Goal: Task Accomplishment & Management: Use online tool/utility

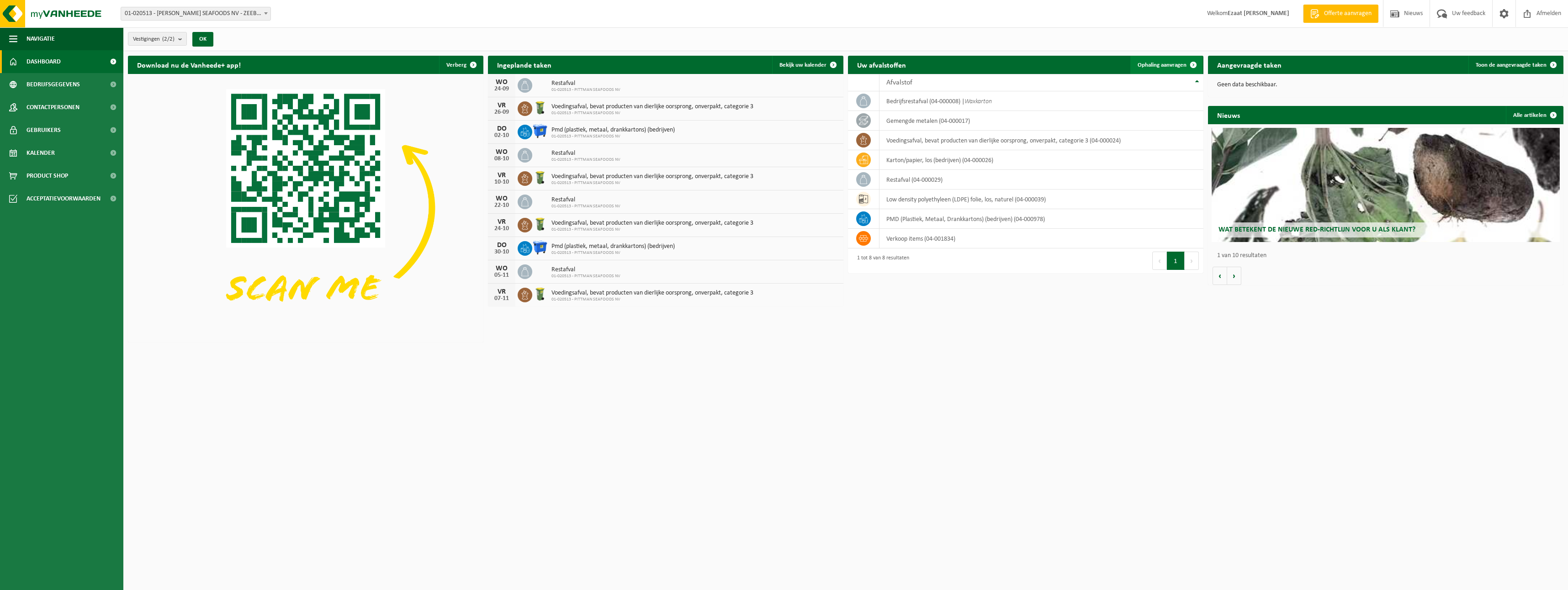
click at [1158, 63] on span "Ophaling aanvragen" at bounding box center [1162, 65] width 49 height 6
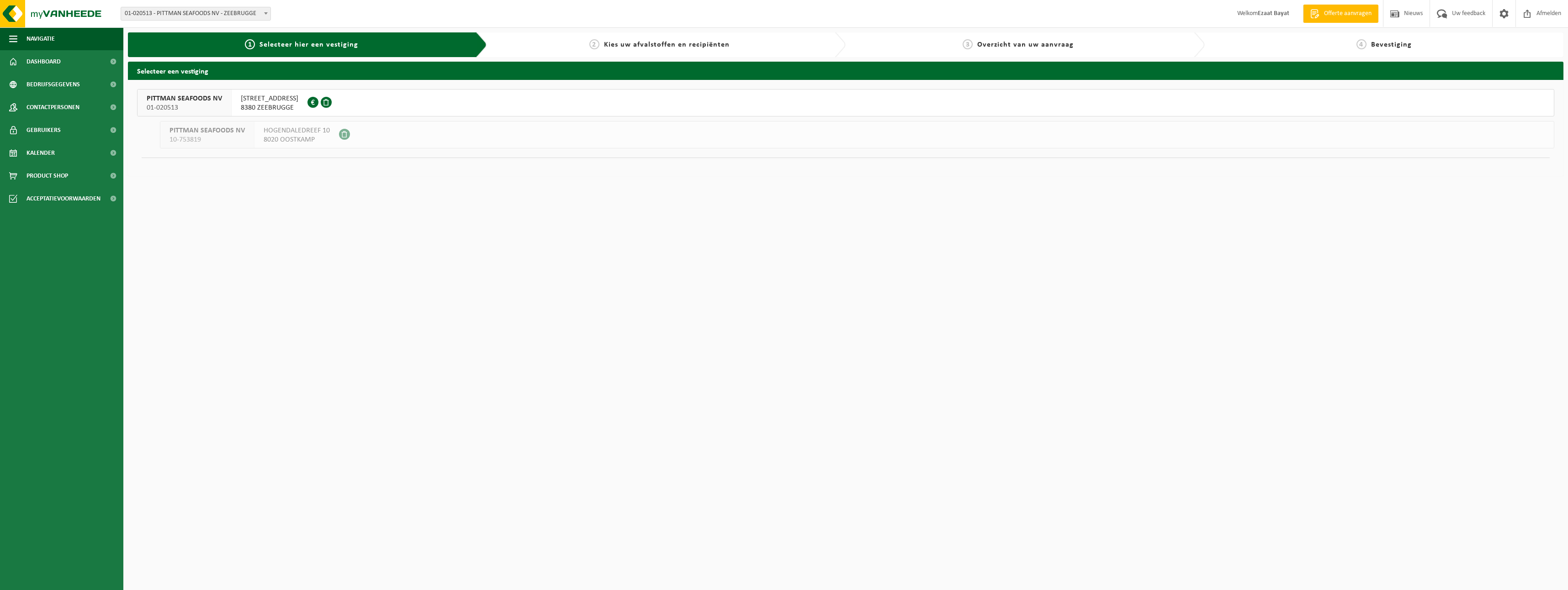
click at [269, 91] on div "[STREET_ADDRESS] 0439.678.729" at bounding box center [270, 103] width 76 height 27
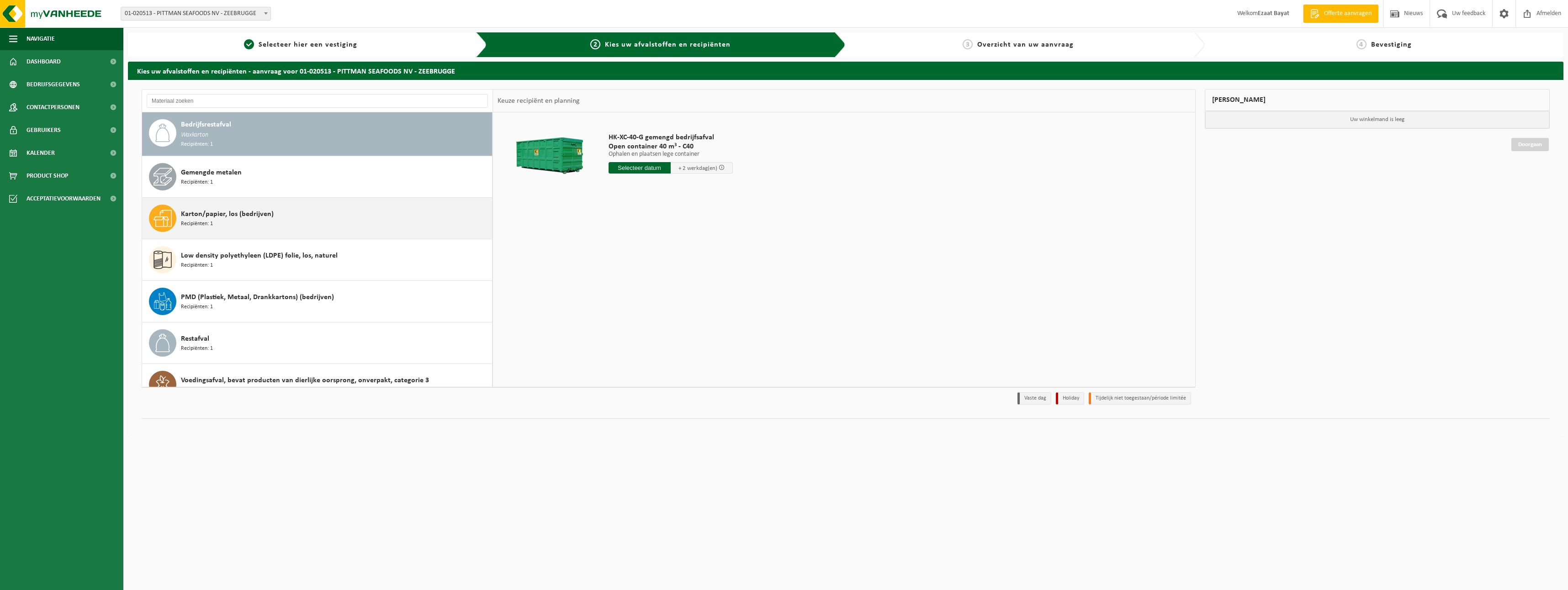
click at [215, 207] on div "Karton/papier, los (bedrijven) Recipiënten: 1" at bounding box center [335, 218] width 309 height 27
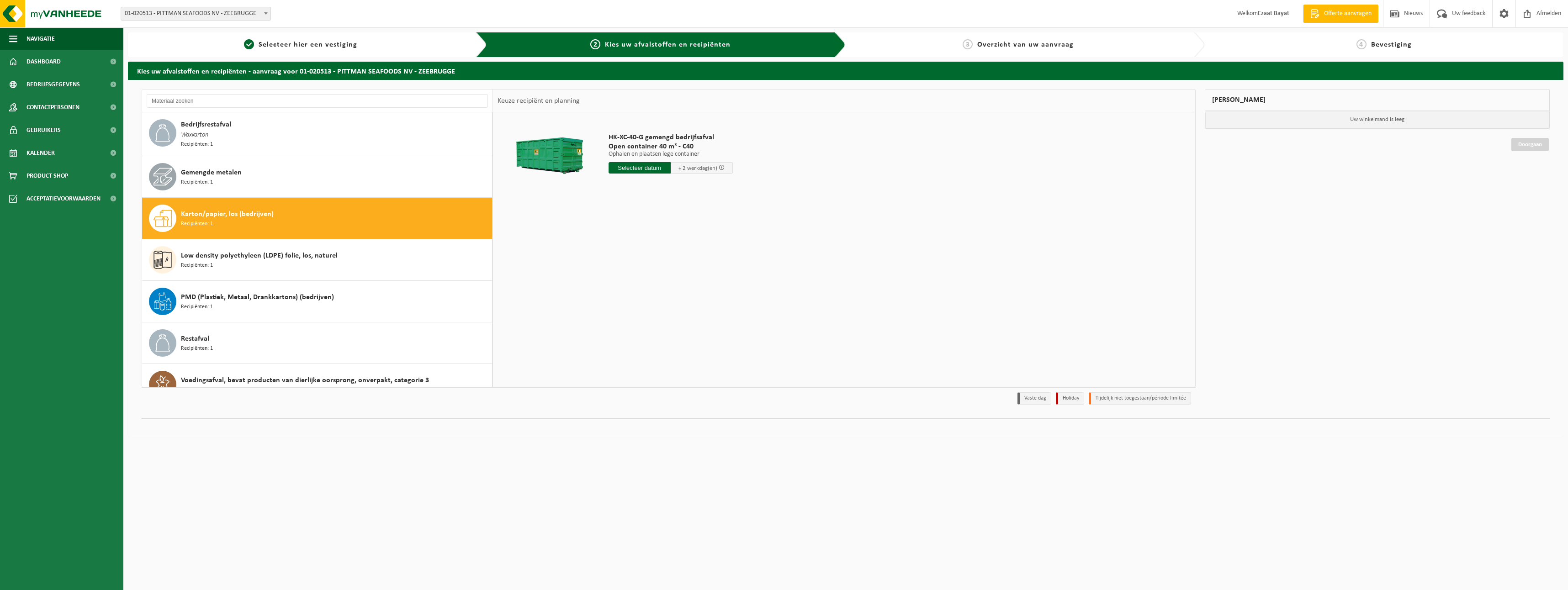
scroll to position [17, 0]
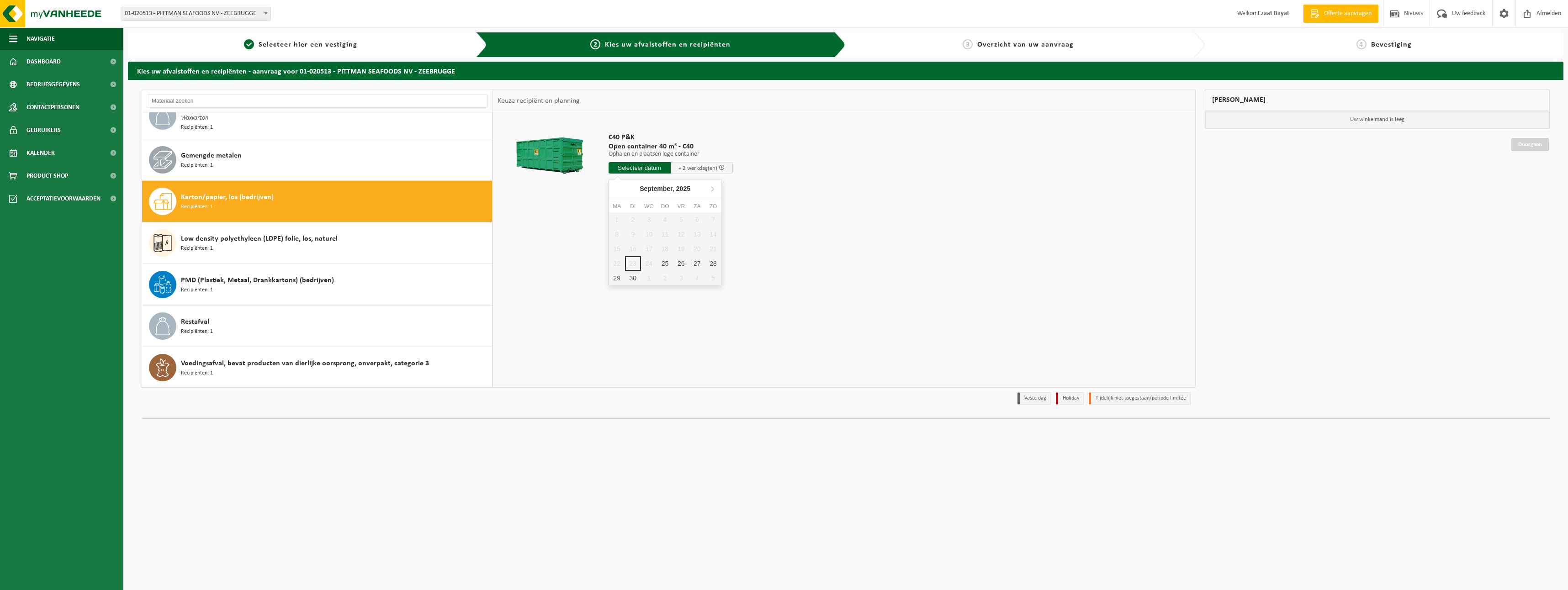
click at [631, 163] on input "text" at bounding box center [640, 167] width 62 height 12
click at [657, 260] on div "25" at bounding box center [665, 263] width 16 height 15
type input "Van 2025-09-25"
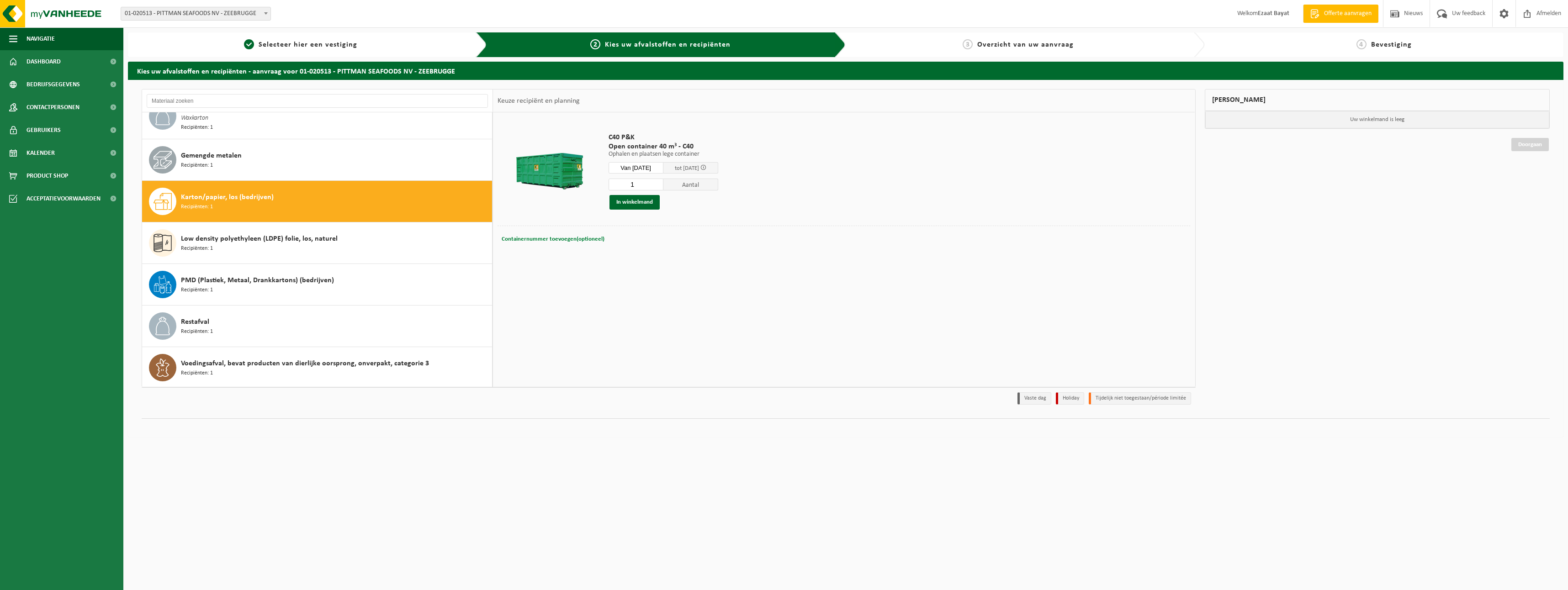
click at [559, 240] on span "Containernummer toevoegen(optioneel)" at bounding box center [553, 239] width 103 height 6
type input "c40-147"
click at [634, 199] on button "In winkelmand" at bounding box center [634, 202] width 51 height 15
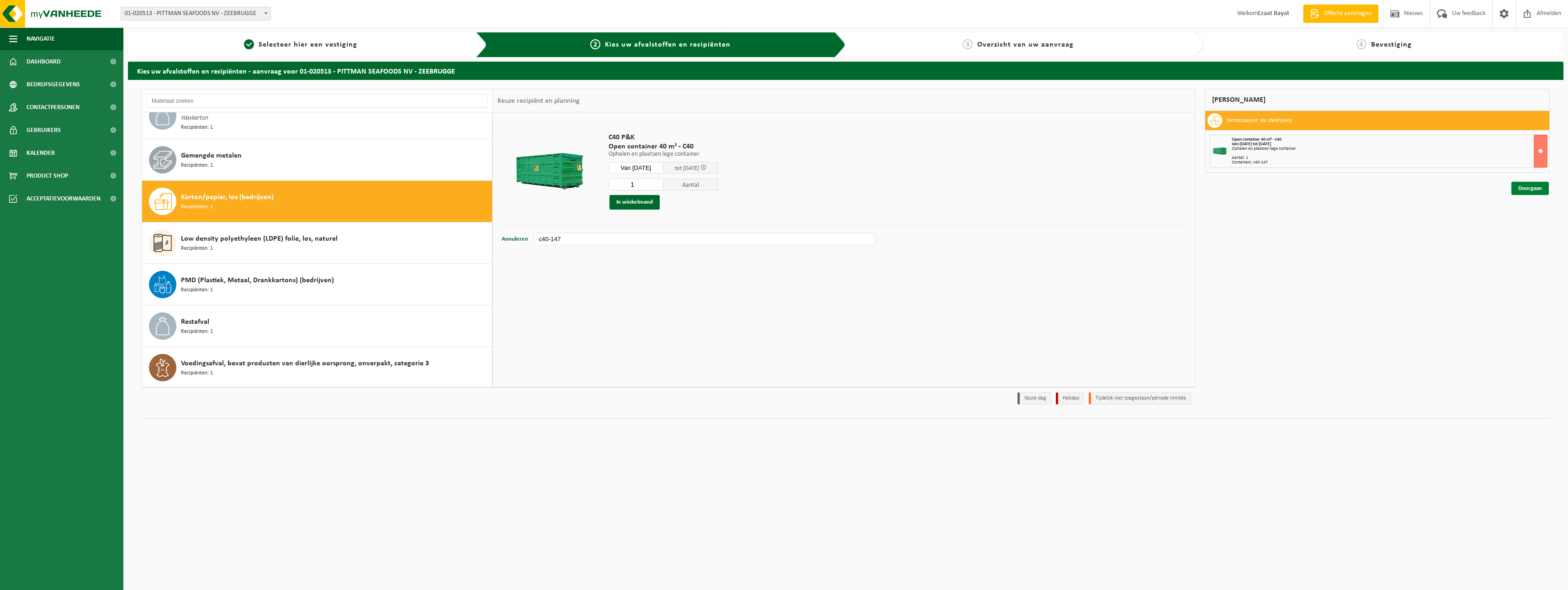
click at [1519, 189] on link "Doorgaan" at bounding box center [1530, 189] width 38 height 13
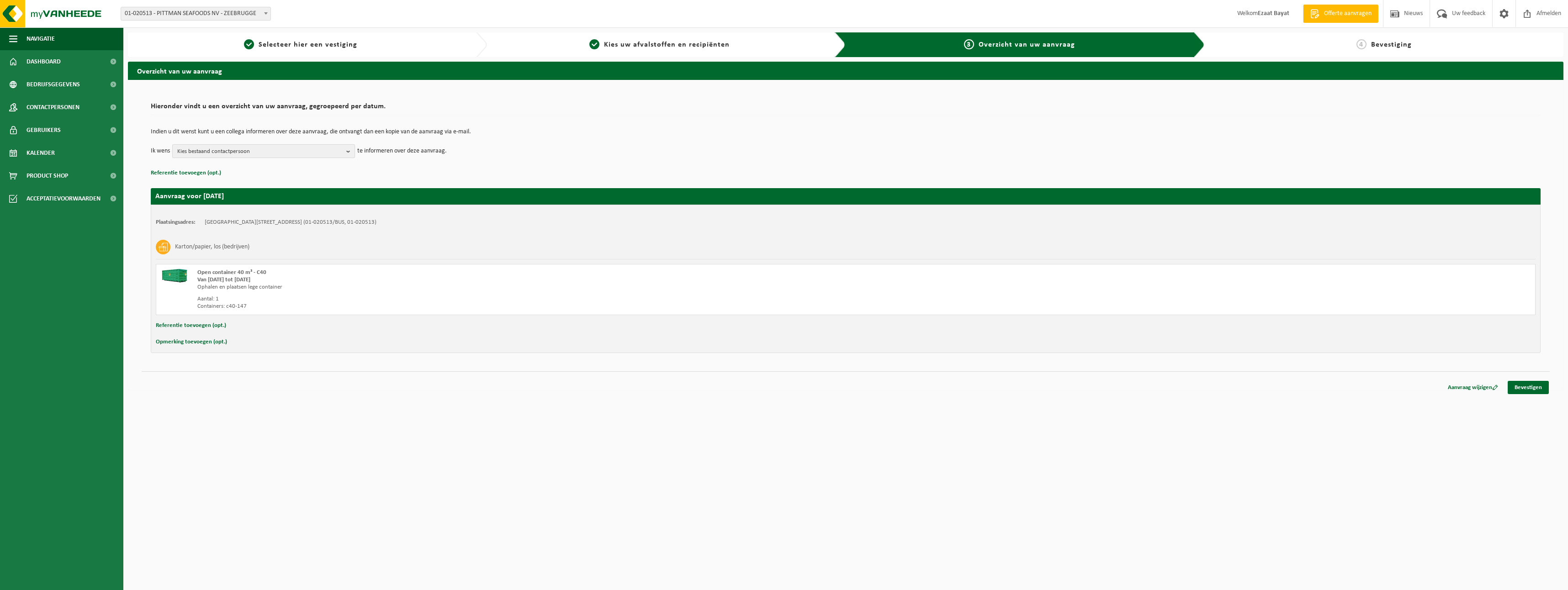
click at [321, 147] on span "Kies bestaand contactpersoon" at bounding box center [260, 151] width 166 height 14
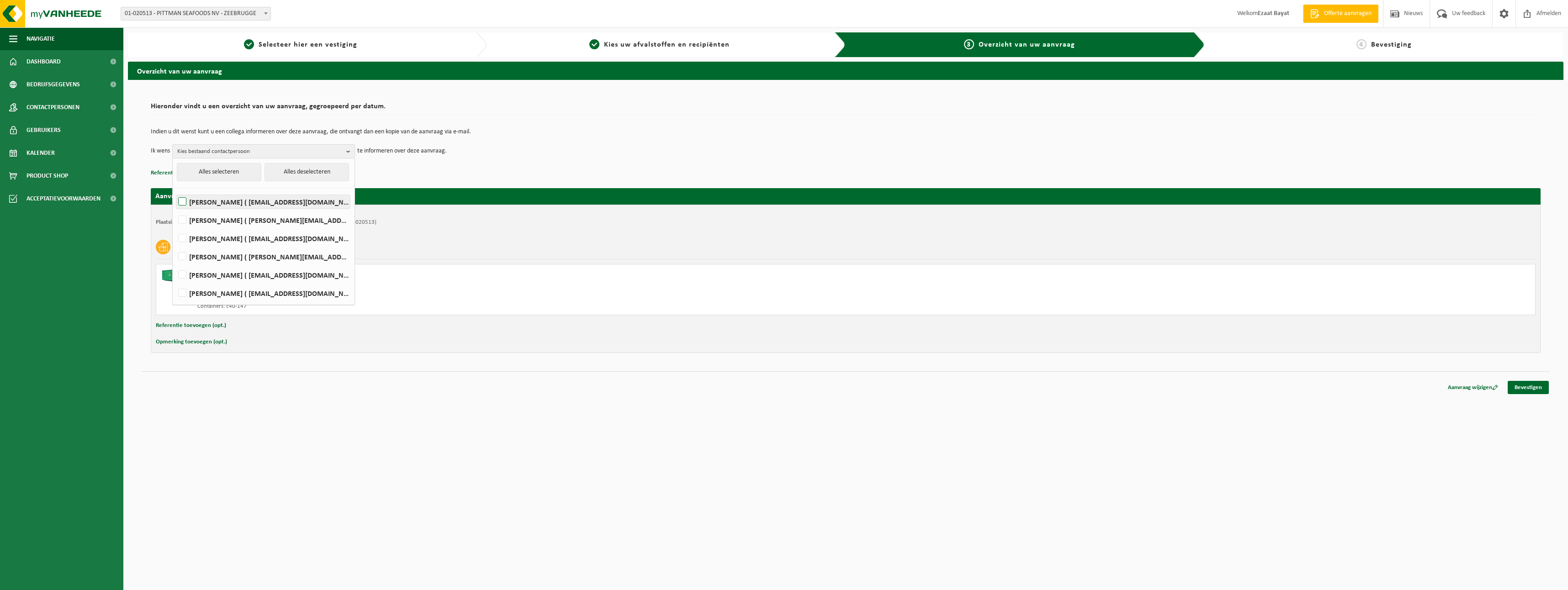
click at [183, 204] on label "[PERSON_NAME] ( [EMAIL_ADDRESS][DOMAIN_NAME] )" at bounding box center [263, 201] width 173 height 14
click at [175, 190] on input "[PERSON_NAME] ( [EMAIL_ADDRESS][DOMAIN_NAME] )" at bounding box center [175, 190] width 1 height 1
checkbox input "true"
click at [1518, 390] on link "Bevestigen" at bounding box center [1528, 387] width 41 height 13
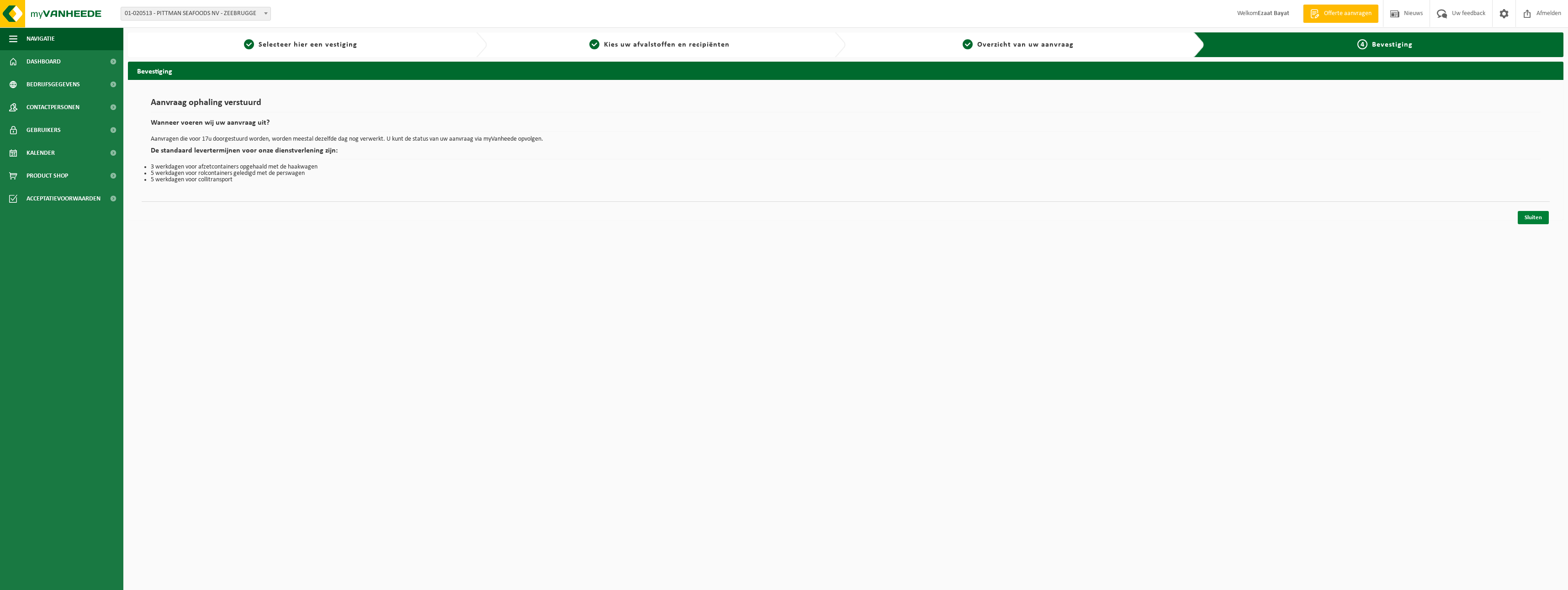
click at [1533, 218] on link "Sluiten" at bounding box center [1533, 218] width 31 height 13
